Goal: Task Accomplishment & Management: Use online tool/utility

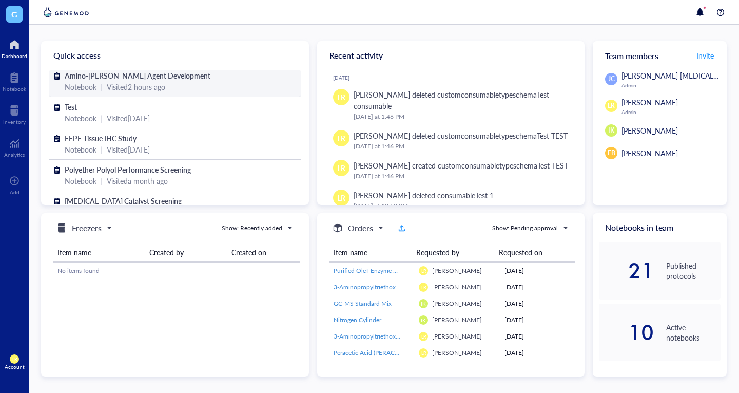
click at [98, 76] on span "Amino-[PERSON_NAME] Agent Development" at bounding box center [138, 75] width 146 height 10
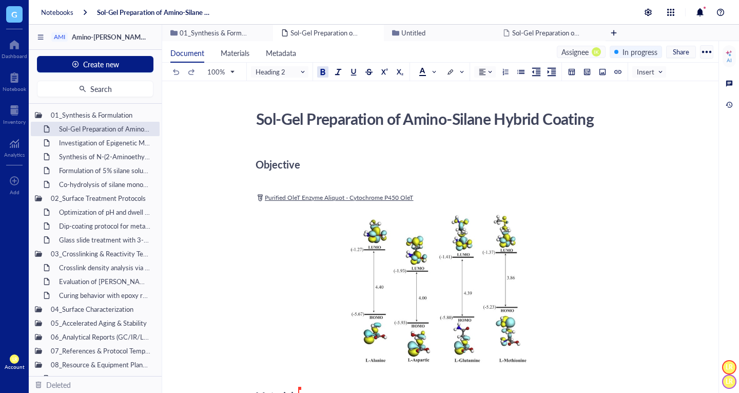
click at [344, 172] on div "Objective" at bounding box center [438, 164] width 365 height 21
click at [332, 182] on div "﻿ Type ‘/’ for commands" at bounding box center [438, 183] width 365 height 9
click at [424, 10] on div "Notebooks Sol-Gel Preparation of Amino-Silane Hybrid Coating" at bounding box center [384, 12] width 710 height 25
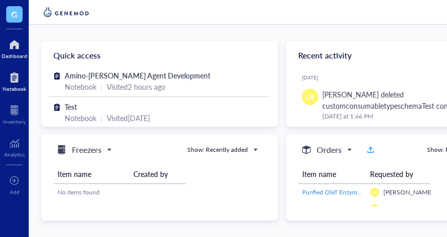
click at [19, 88] on div "Notebook" at bounding box center [15, 89] width 24 height 6
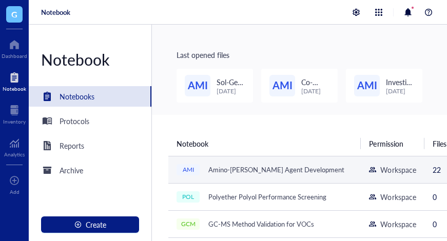
click at [223, 170] on div "Amino-[PERSON_NAME] Agent Development" at bounding box center [276, 170] width 145 height 14
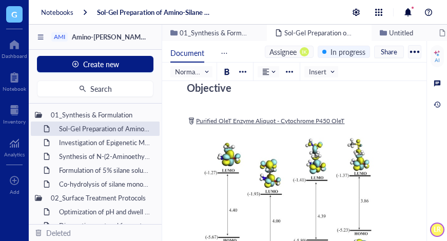
scroll to position [99, 0]
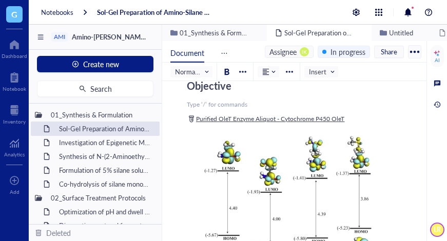
click at [244, 109] on div "﻿ Type ‘/’ for commands" at bounding box center [292, 104] width 211 height 9
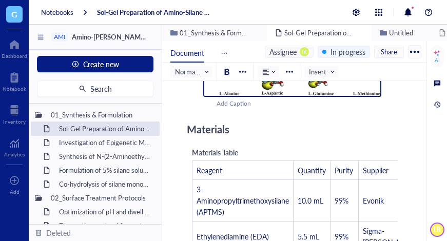
scroll to position [295, 0]
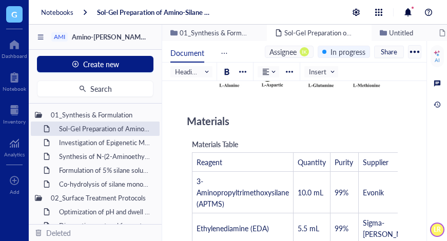
click at [258, 114] on div "Materials" at bounding box center [292, 121] width 211 height 21
click at [256, 117] on div "Materials" at bounding box center [292, 121] width 211 height 21
click at [255, 115] on div "Materials" at bounding box center [292, 121] width 211 height 21
